Goal: Complete application form

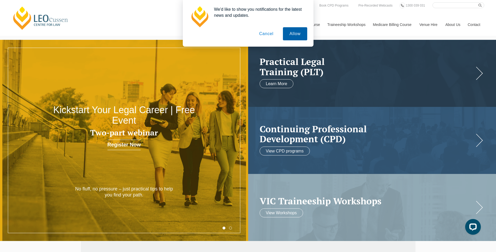
click at [297, 33] on button "Allow" at bounding box center [295, 33] width 24 height 13
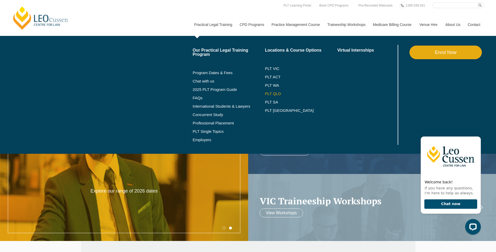
click at [279, 93] on link "PLT QLD" at bounding box center [301, 94] width 72 height 4
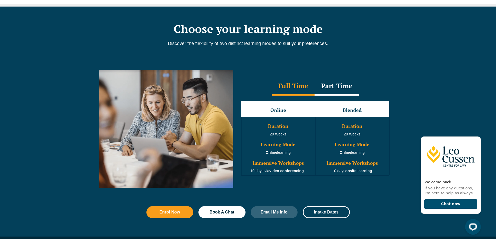
scroll to position [497, 0]
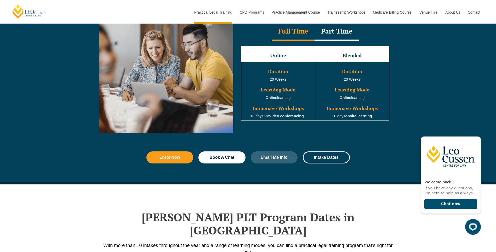
click at [279, 81] on span "20 Weeks" at bounding box center [278, 79] width 17 height 4
drag, startPoint x: 279, startPoint y: 82, endPoint x: 338, endPoint y: 36, distance: 74.2
click at [338, 36] on div "Part Time" at bounding box center [337, 32] width 44 height 18
